Goal: Find specific page/section: Find specific page/section

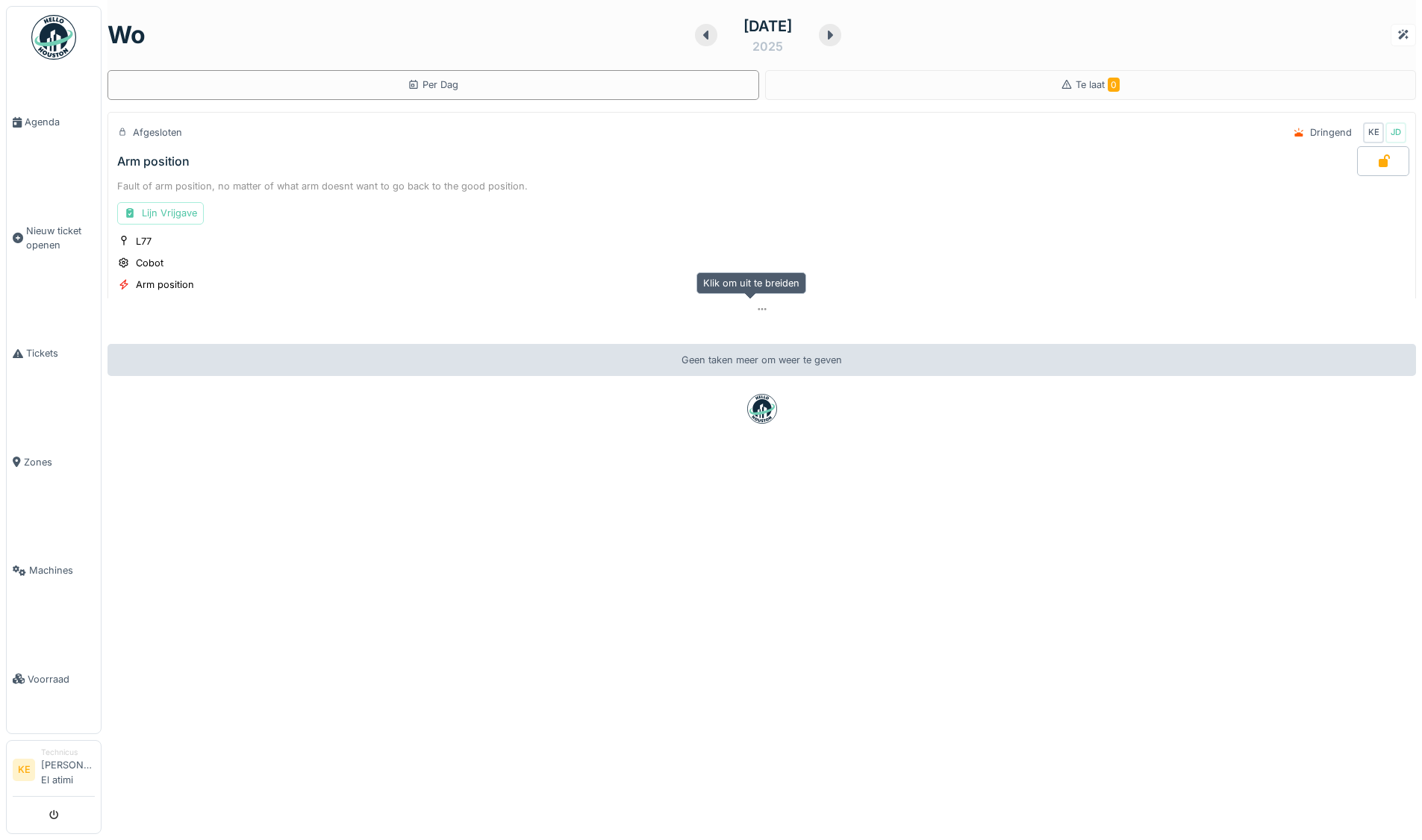
scroll to position [12, 0]
click at [51, 32] on img at bounding box center [54, 37] width 45 height 45
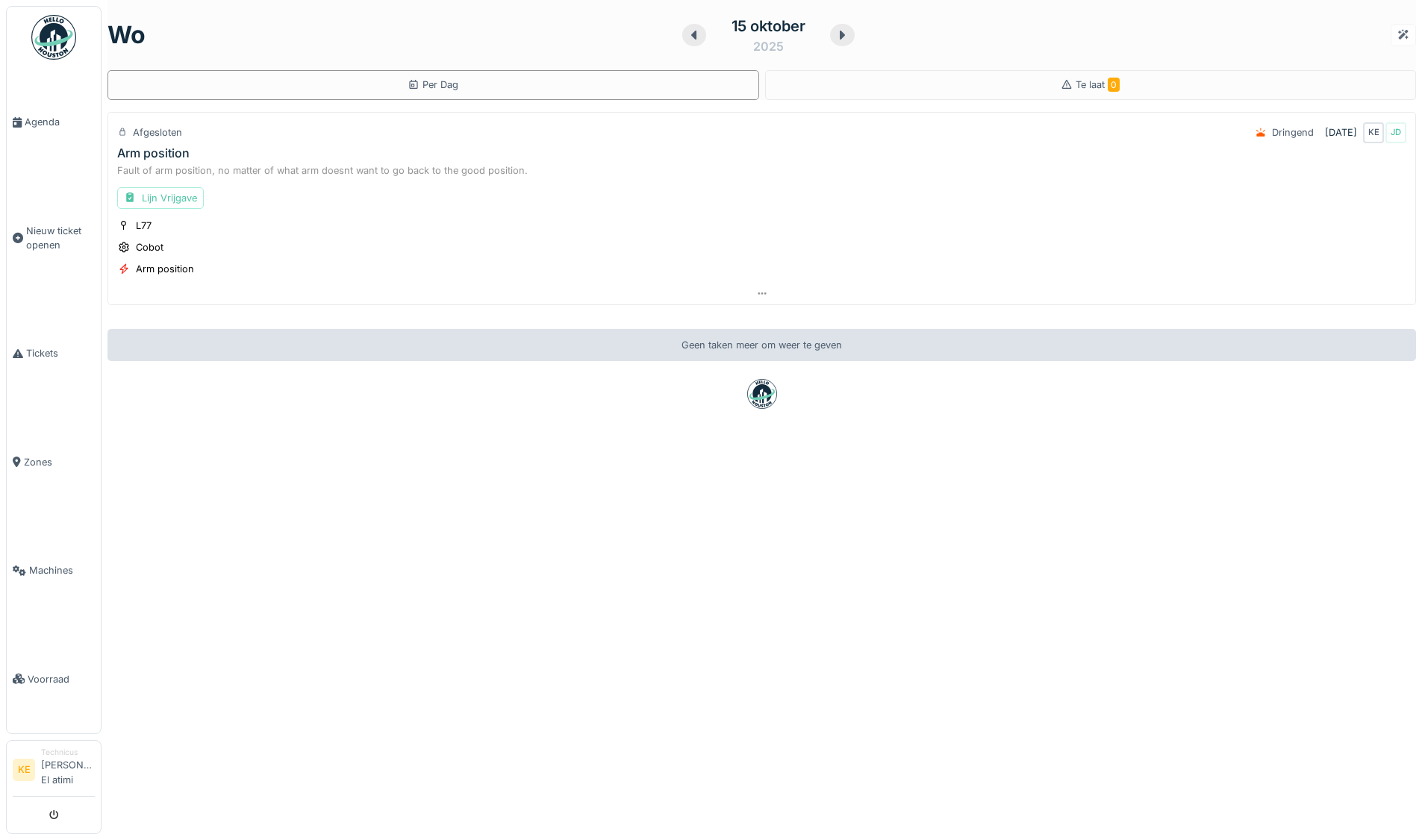
scroll to position [12, 0]
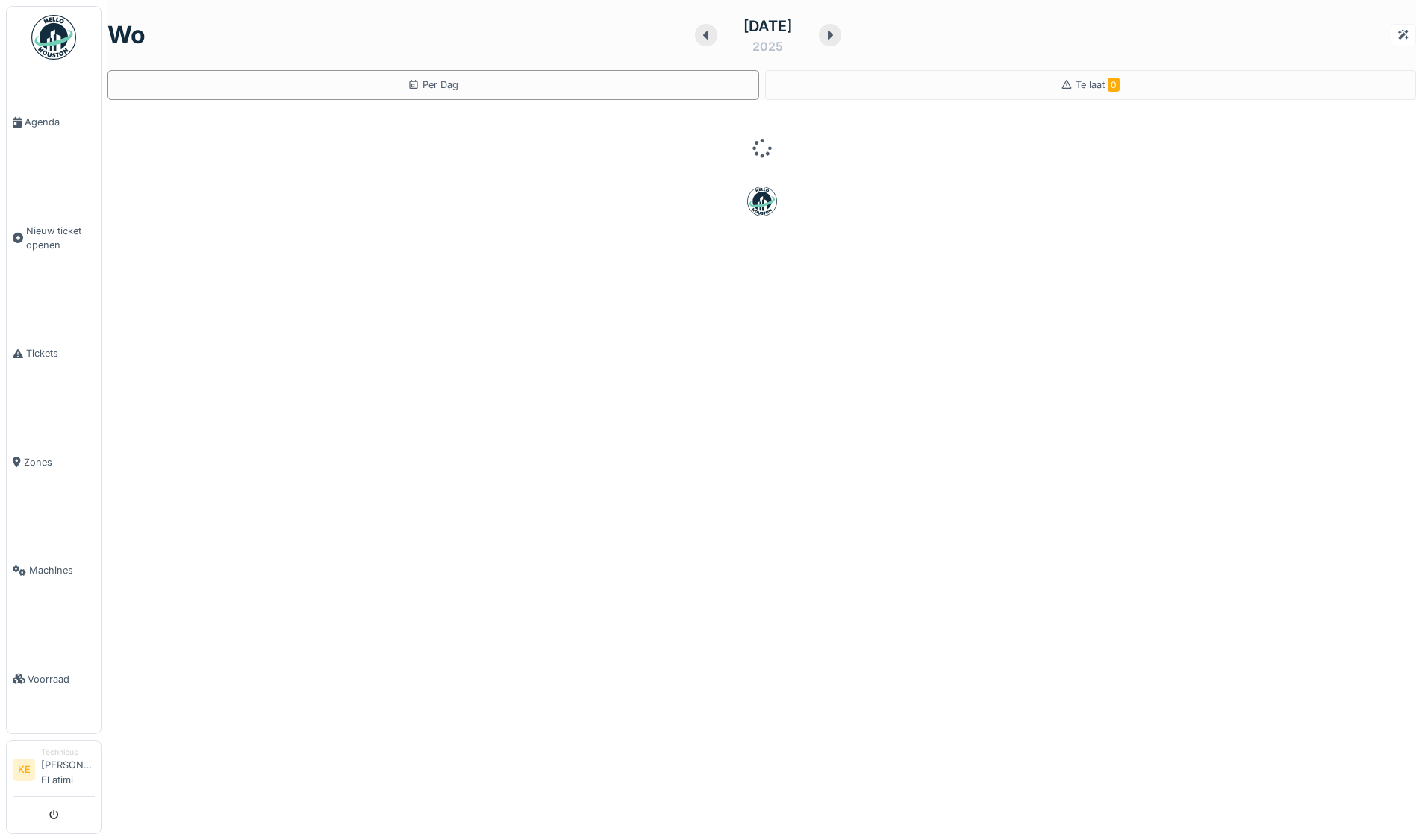
scroll to position [12, 0]
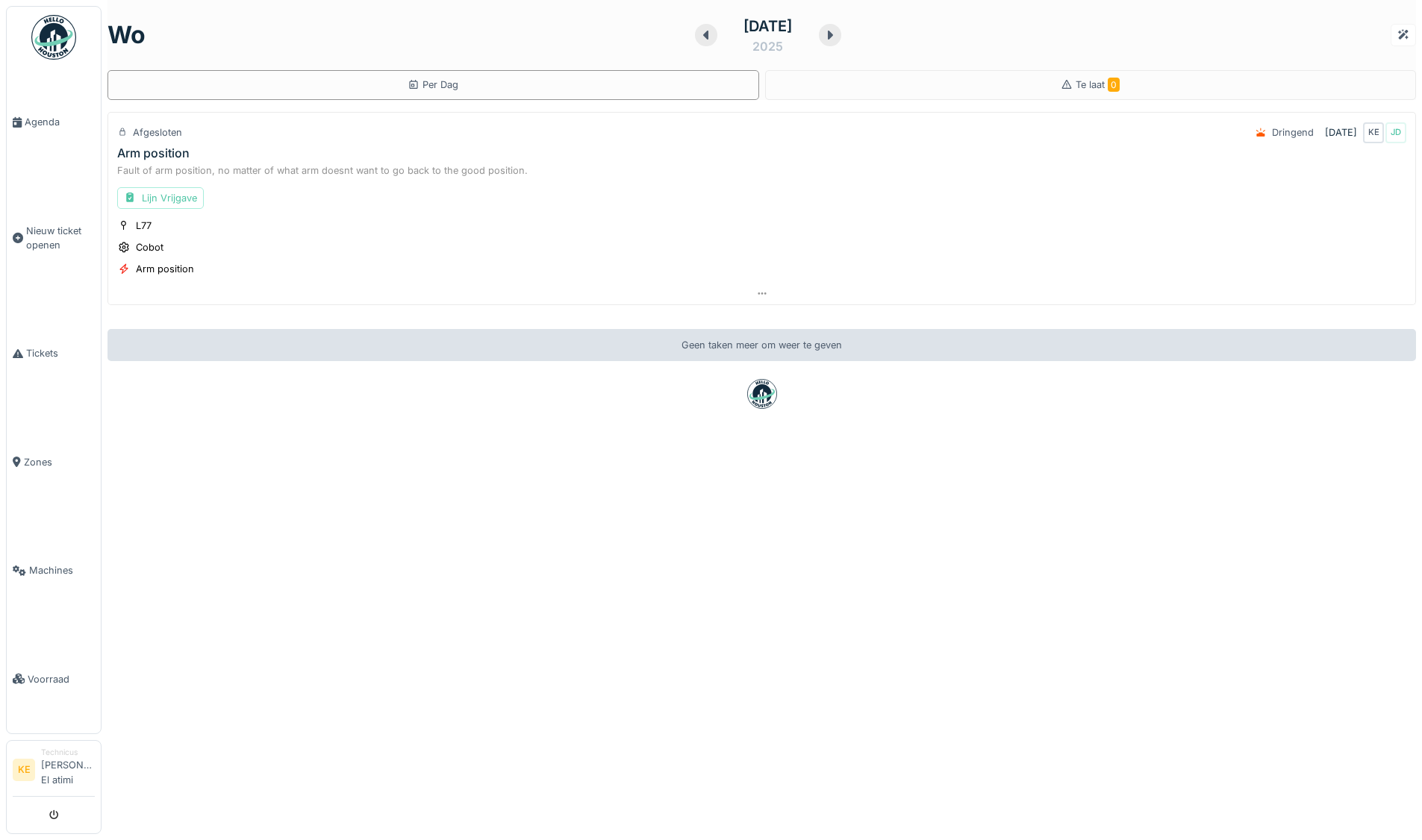
drag, startPoint x: 0, startPoint y: 0, endPoint x: 754, endPoint y: 771, distance: 1078.4
click at [754, 771] on div "wo 15 oktober 2025 Per Dag Te laat 0 Afgesloten Dringend 15-10-2025 KE JD Arm p…" at bounding box center [762, 420] width 1320 height 840
click at [217, 383] on div at bounding box center [762, 393] width 1309 height 30
click at [45, 32] on img at bounding box center [54, 37] width 45 height 45
